Goal: Ask a question: Ask a question

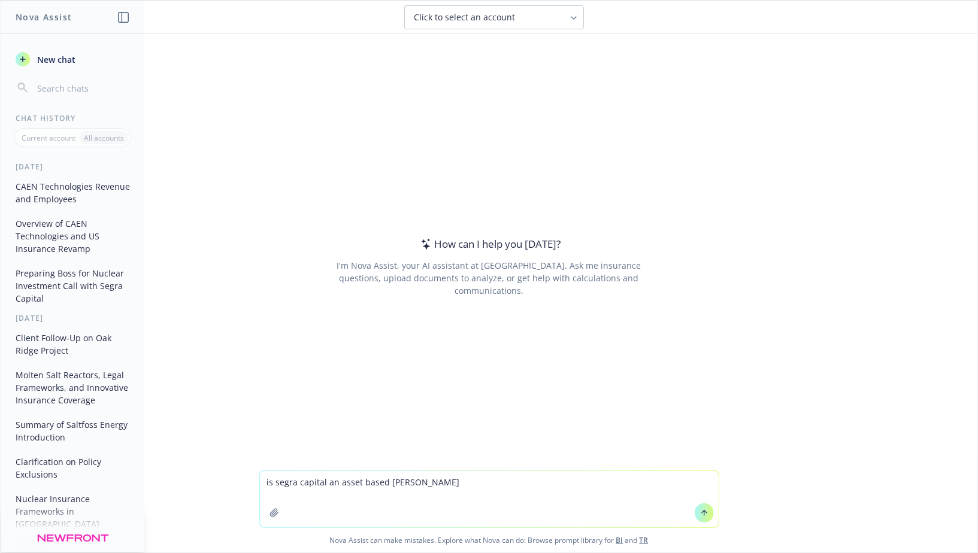
type textarea "is segra capital an asset based lender"
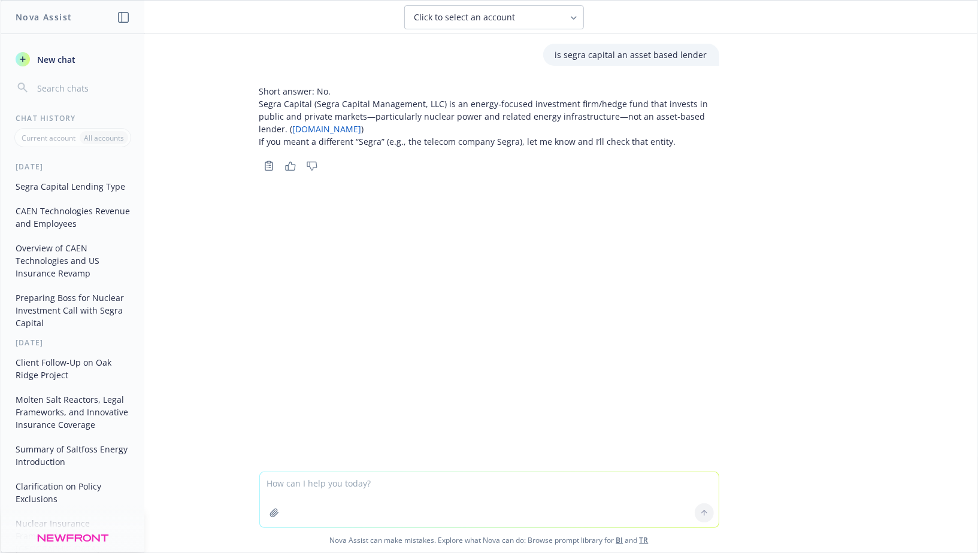
click at [509, 111] on p "Segra Capital (Segra Capital Management, LLC) is an energy‑focused investment f…" at bounding box center [489, 117] width 460 height 38
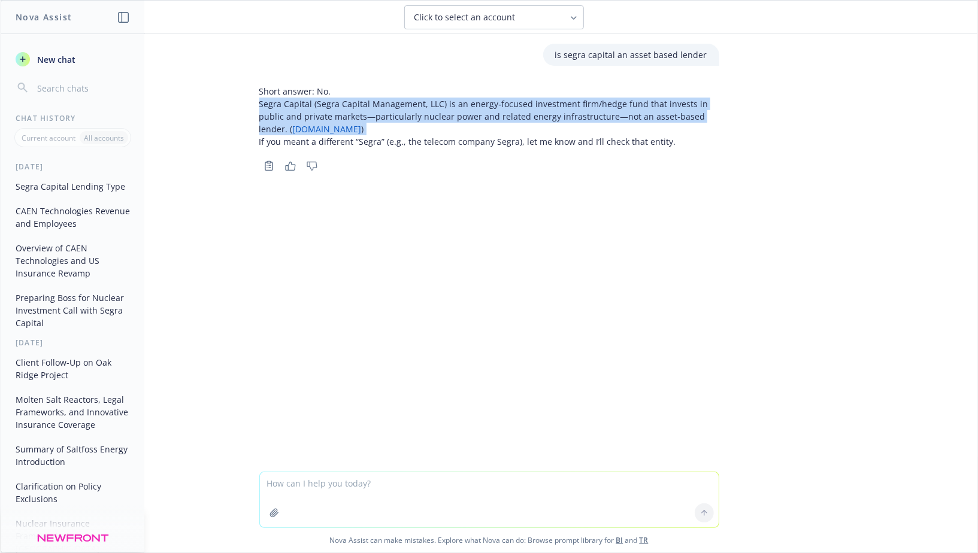
click at [509, 111] on p "Segra Capital (Segra Capital Management, LLC) is an energy‑focused investment f…" at bounding box center [489, 117] width 460 height 38
click at [498, 111] on p "Segra Capital (Segra Capital Management, LLC) is an energy‑focused investment f…" at bounding box center [489, 117] width 460 height 38
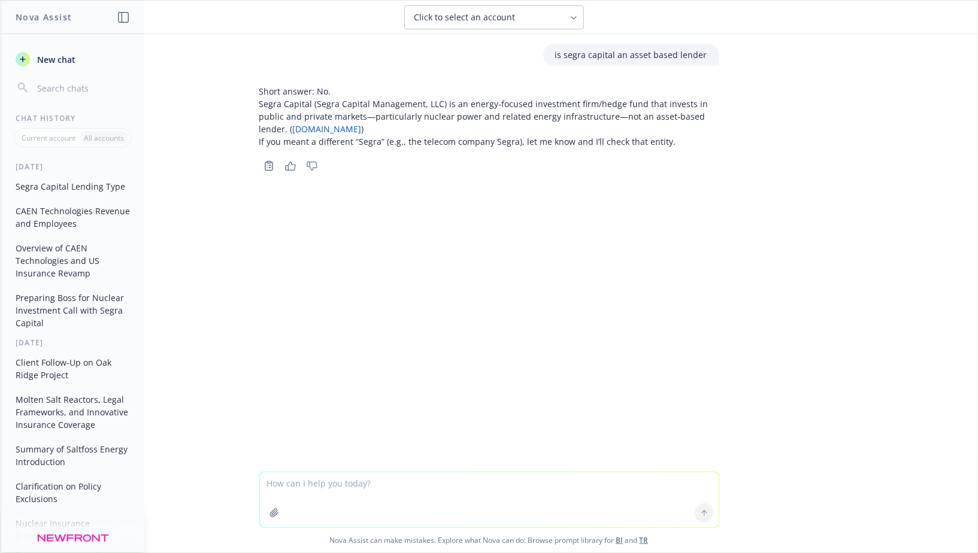
click at [475, 119] on p "Segra Capital (Segra Capital Management, LLC) is an energy‑focused investment f…" at bounding box center [489, 117] width 460 height 38
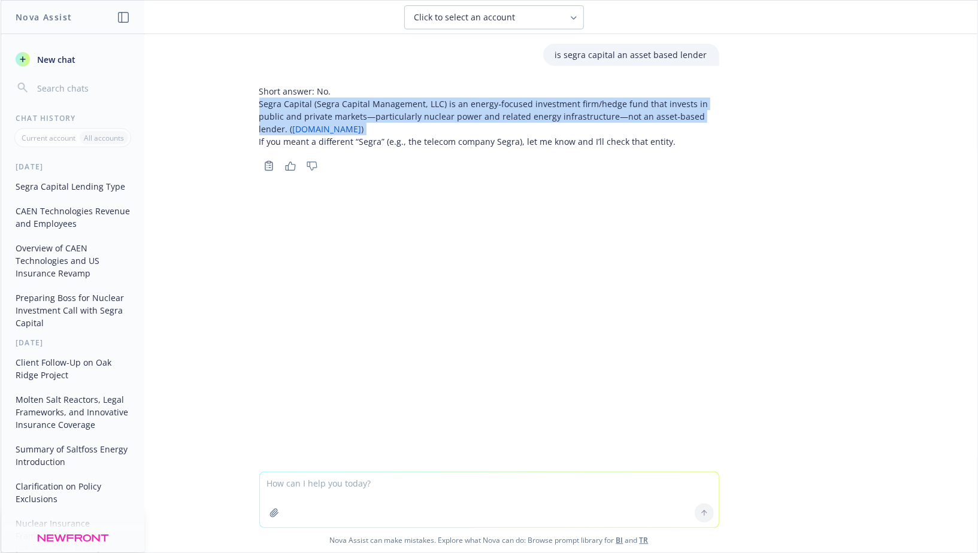
click at [475, 119] on p "Segra Capital (Segra Capital Management, LLC) is an energy‑focused investment f…" at bounding box center [489, 117] width 460 height 38
click at [468, 119] on p "Segra Capital (Segra Capital Management, LLC) is an energy‑focused investment f…" at bounding box center [489, 117] width 460 height 38
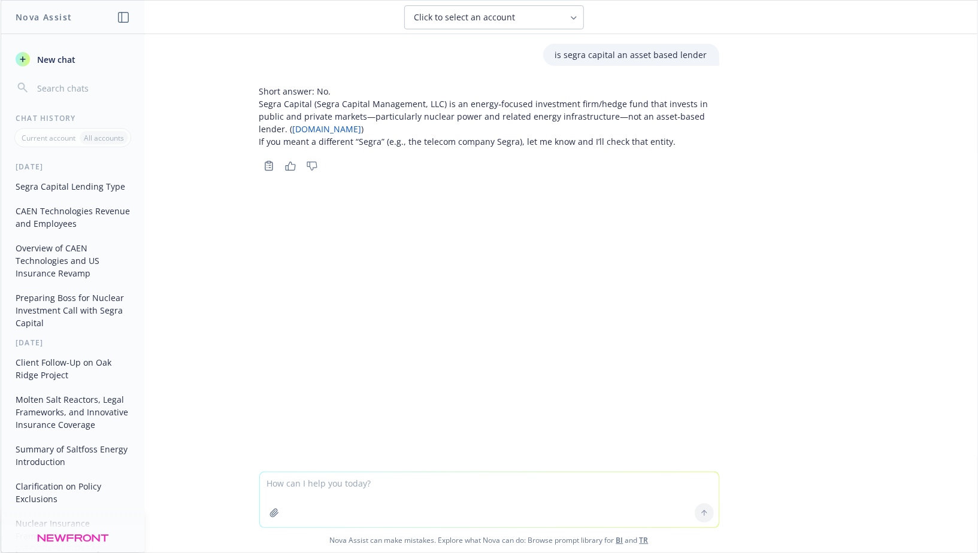
click at [456, 144] on p "If you meant a different “Segra” (e.g., the telecom company Segra), let me know…" at bounding box center [489, 141] width 460 height 13
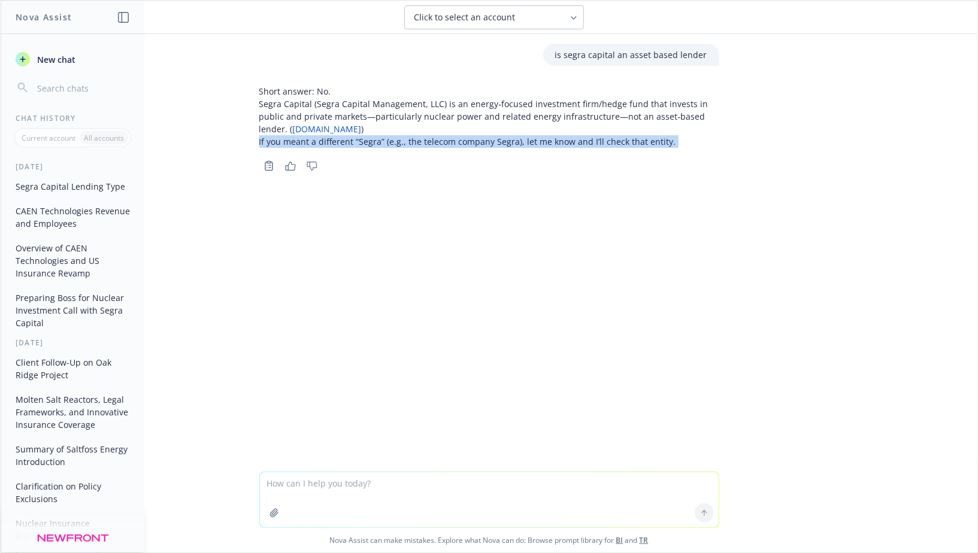
click at [456, 144] on p "If you meant a different “Segra” (e.g., the telecom company Segra), let me know…" at bounding box center [489, 141] width 460 height 13
click at [454, 144] on p "If you meant a different “Segra” (e.g., the telecom company Segra), let me know…" at bounding box center [489, 141] width 460 height 13
